Goal: Transaction & Acquisition: Subscribe to service/newsletter

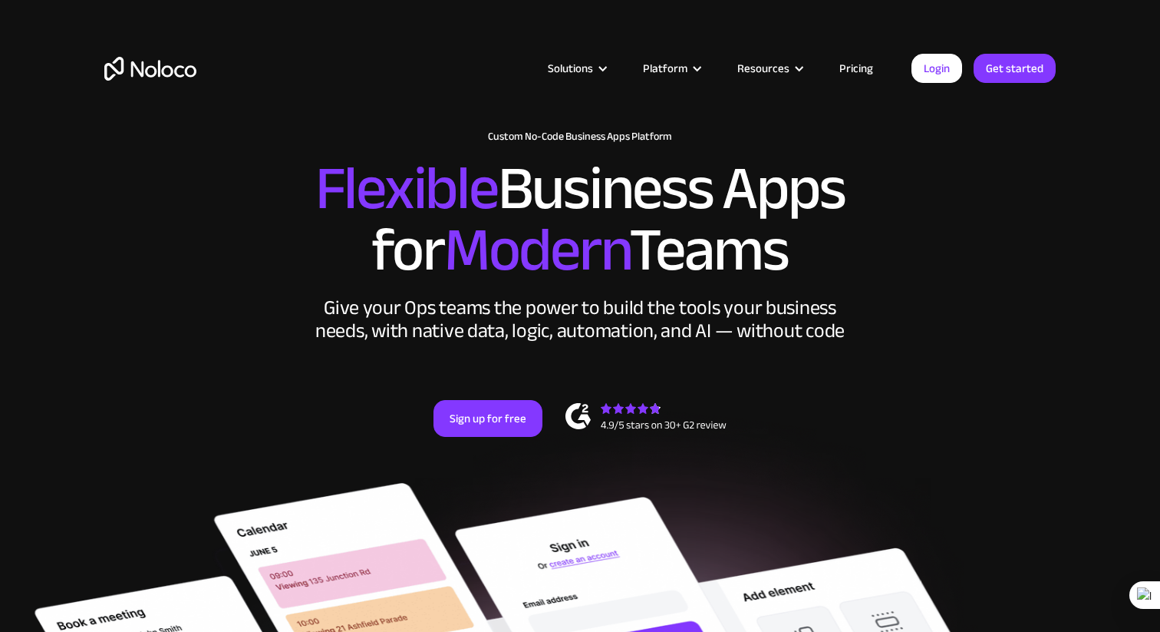
click at [861, 66] on link "Pricing" at bounding box center [856, 68] width 72 height 20
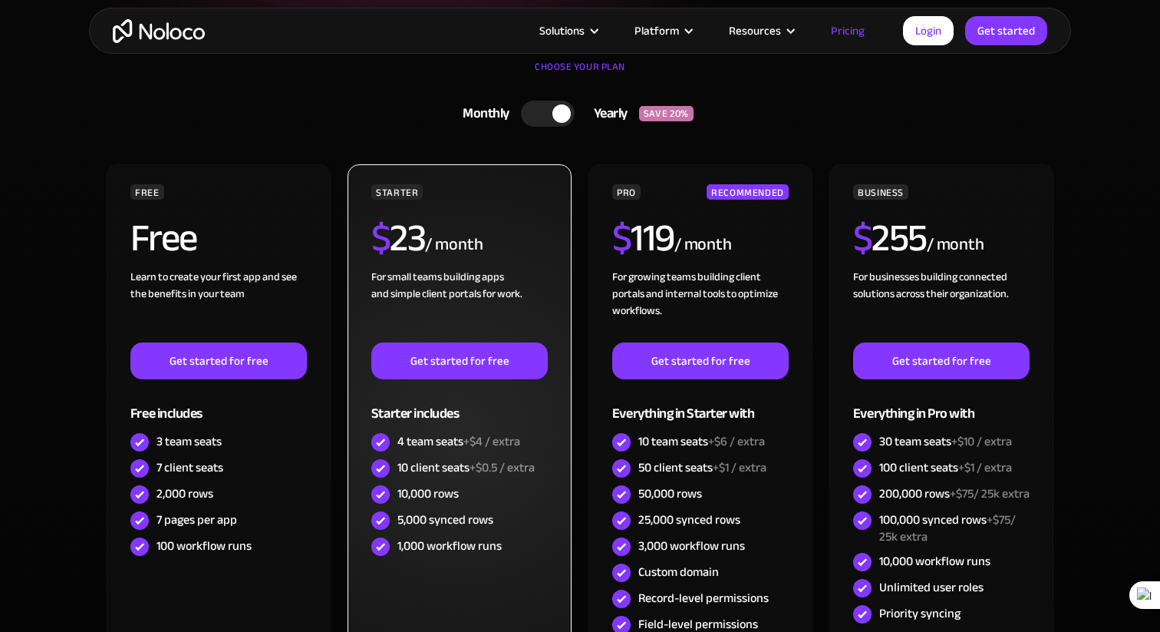
scroll to position [379, 0]
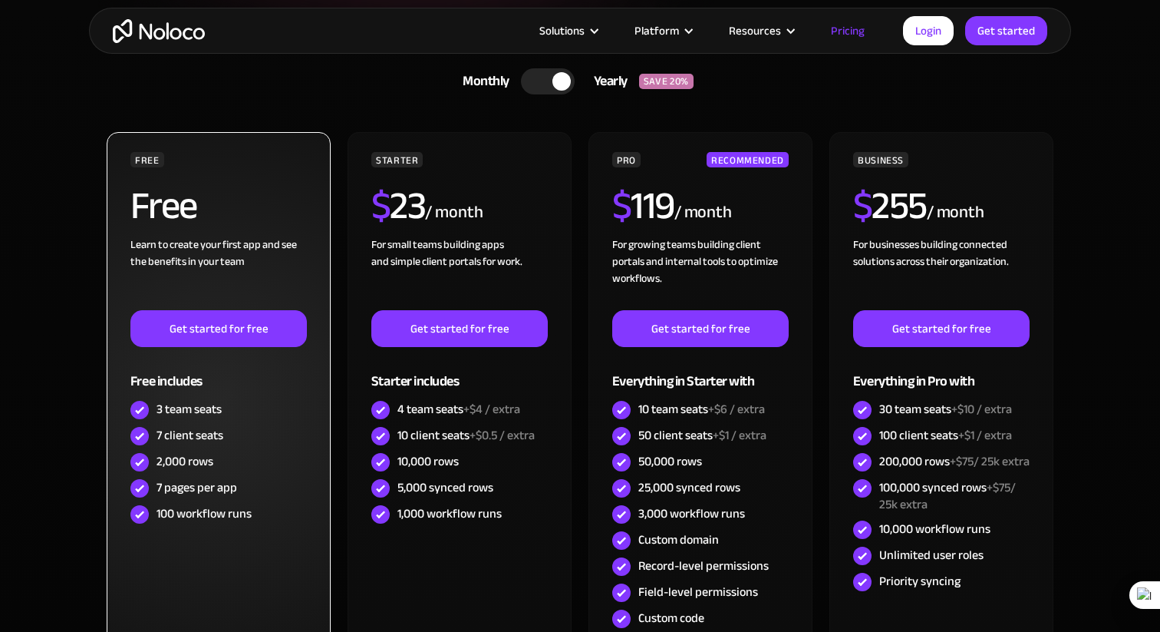
drag, startPoint x: 252, startPoint y: 437, endPoint x: 239, endPoint y: 429, distance: 16.2
click at [239, 429] on div "7 client seats" at bounding box center [218, 436] width 176 height 26
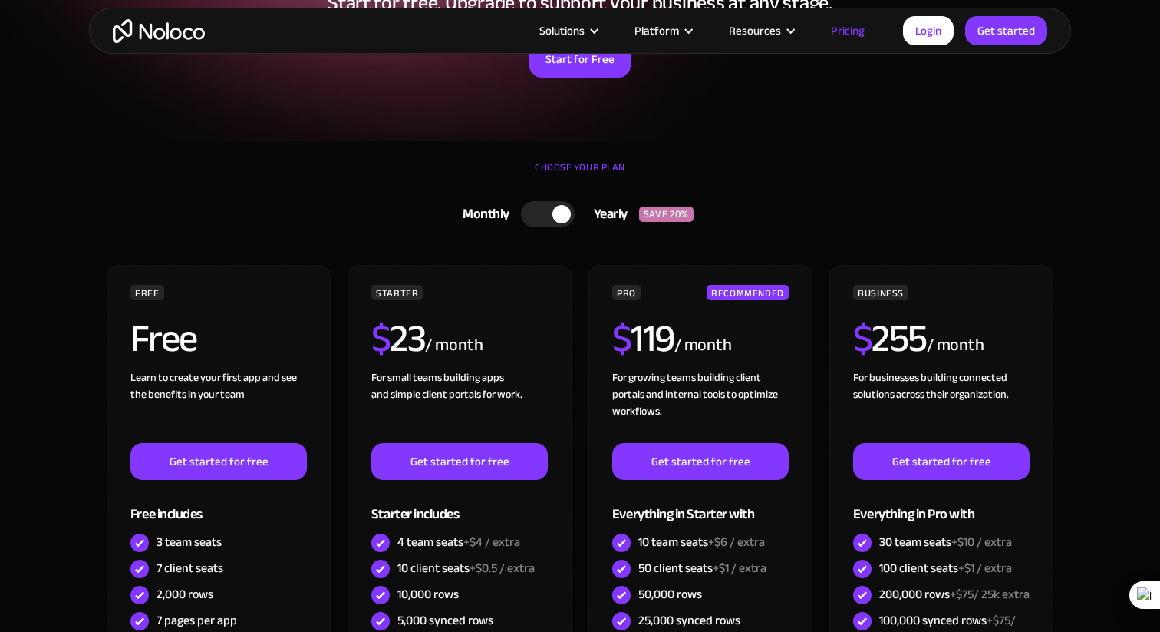
scroll to position [200, 0]
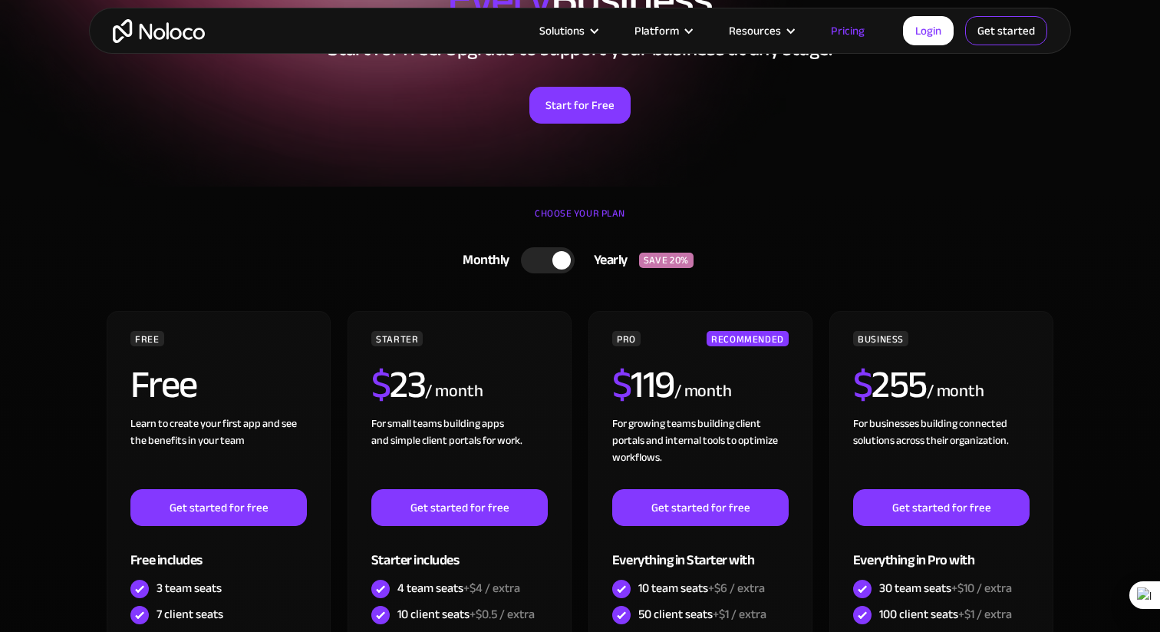
click at [0, 0] on link "Get started" at bounding box center [0, 0] width 0 height 0
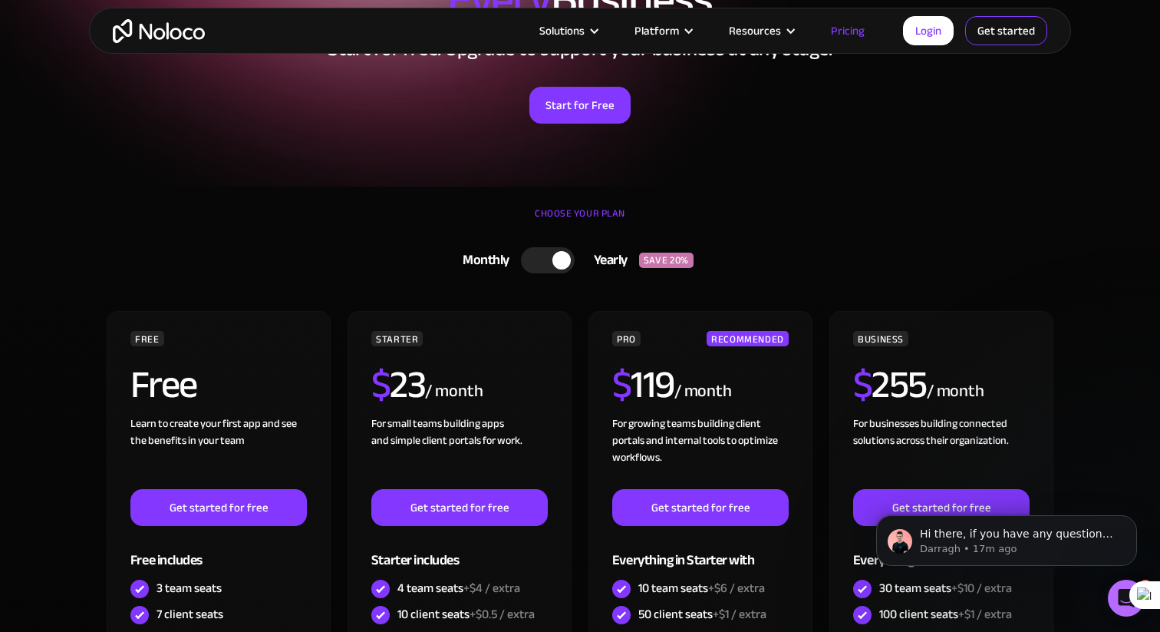
scroll to position [0, 0]
click at [971, 167] on div "Flexible Pricing Designed for Every Business Start for free. Upgrade to support…" at bounding box center [580, 42] width 982 height 255
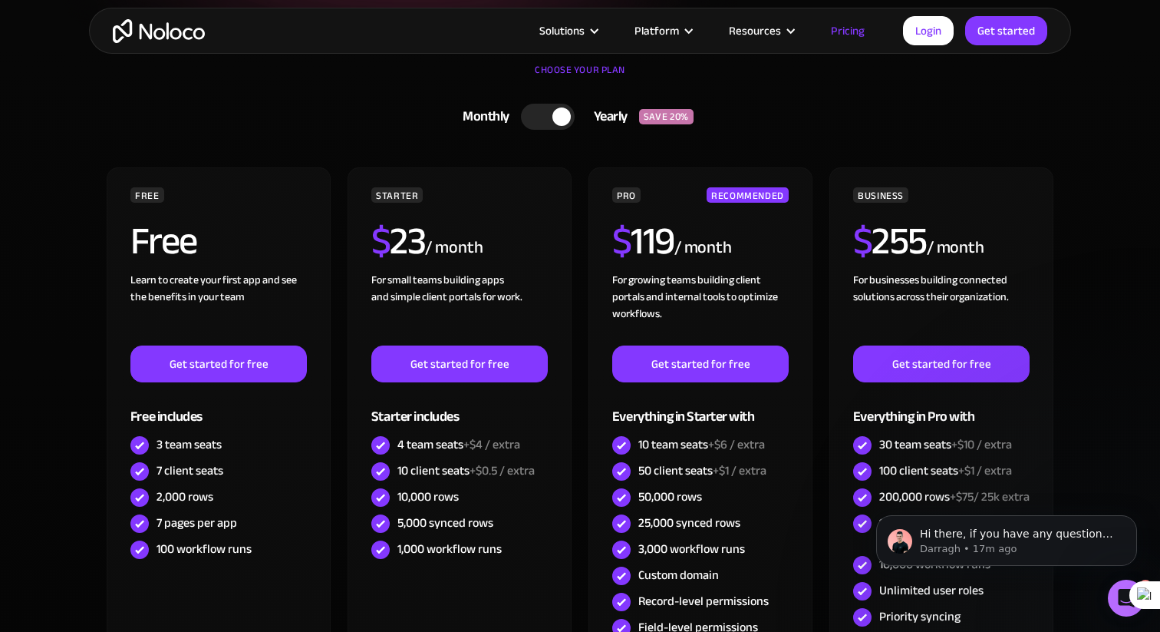
scroll to position [352, 0]
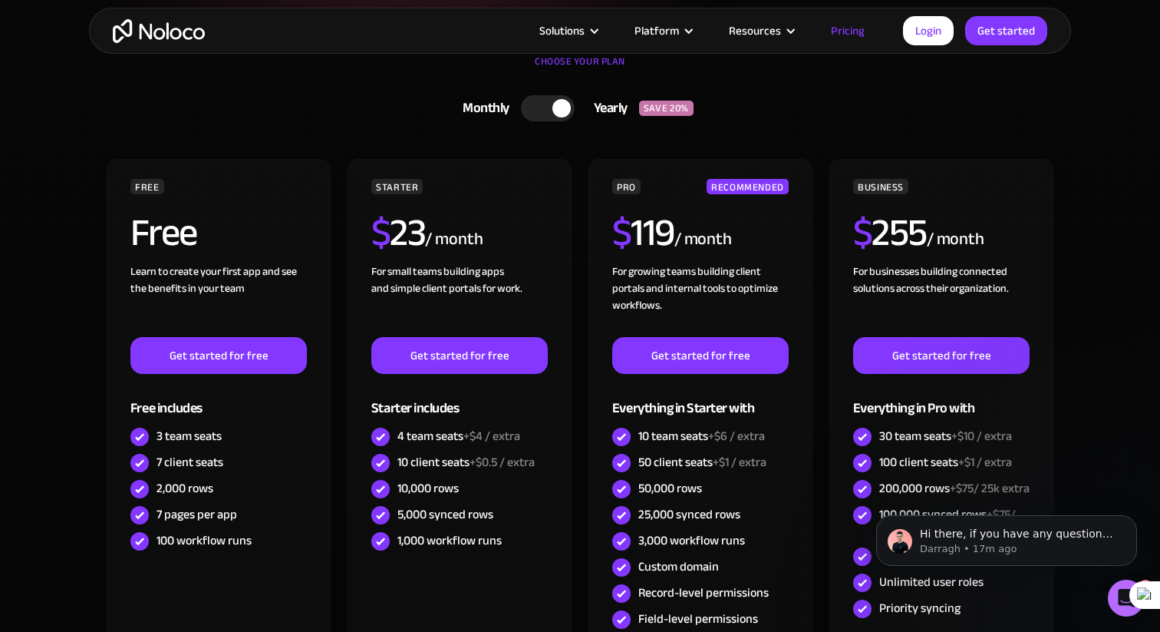
click at [985, 107] on div "Monthly Yearly SAVE 20% Monthly Yearly SAVE 20%" at bounding box center [580, 108] width 952 height 40
click at [906, 535] on img "message notification from Darragh, 17m ago. Hi there, if you have any questions…" at bounding box center [900, 541] width 25 height 25
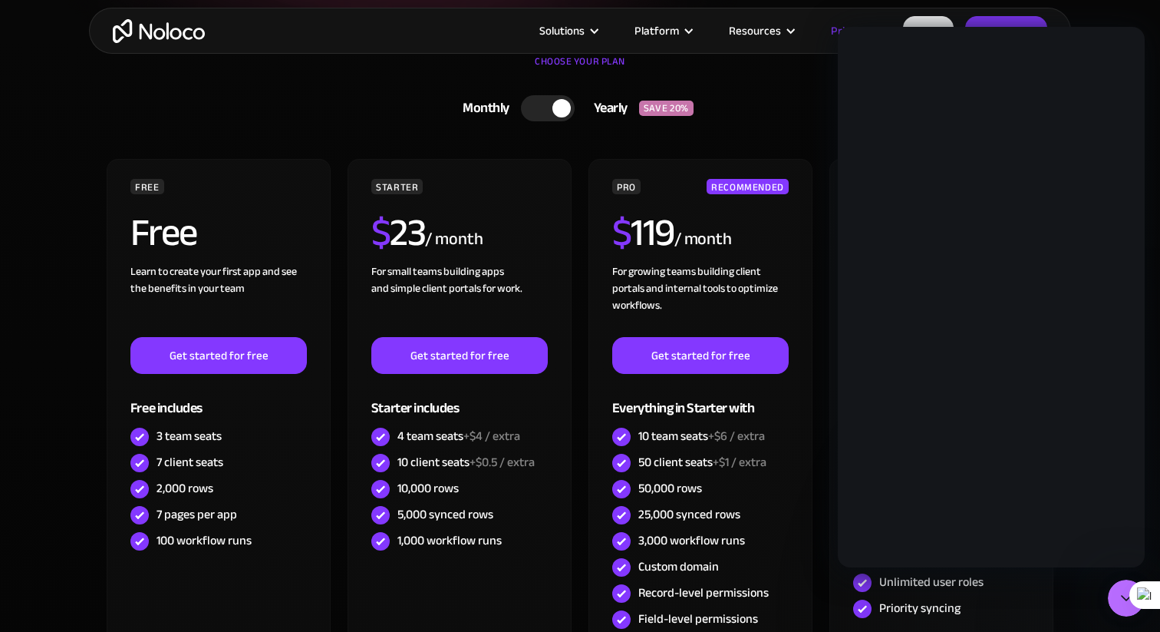
scroll to position [0, 0]
